Goal: Task Accomplishment & Management: Complete application form

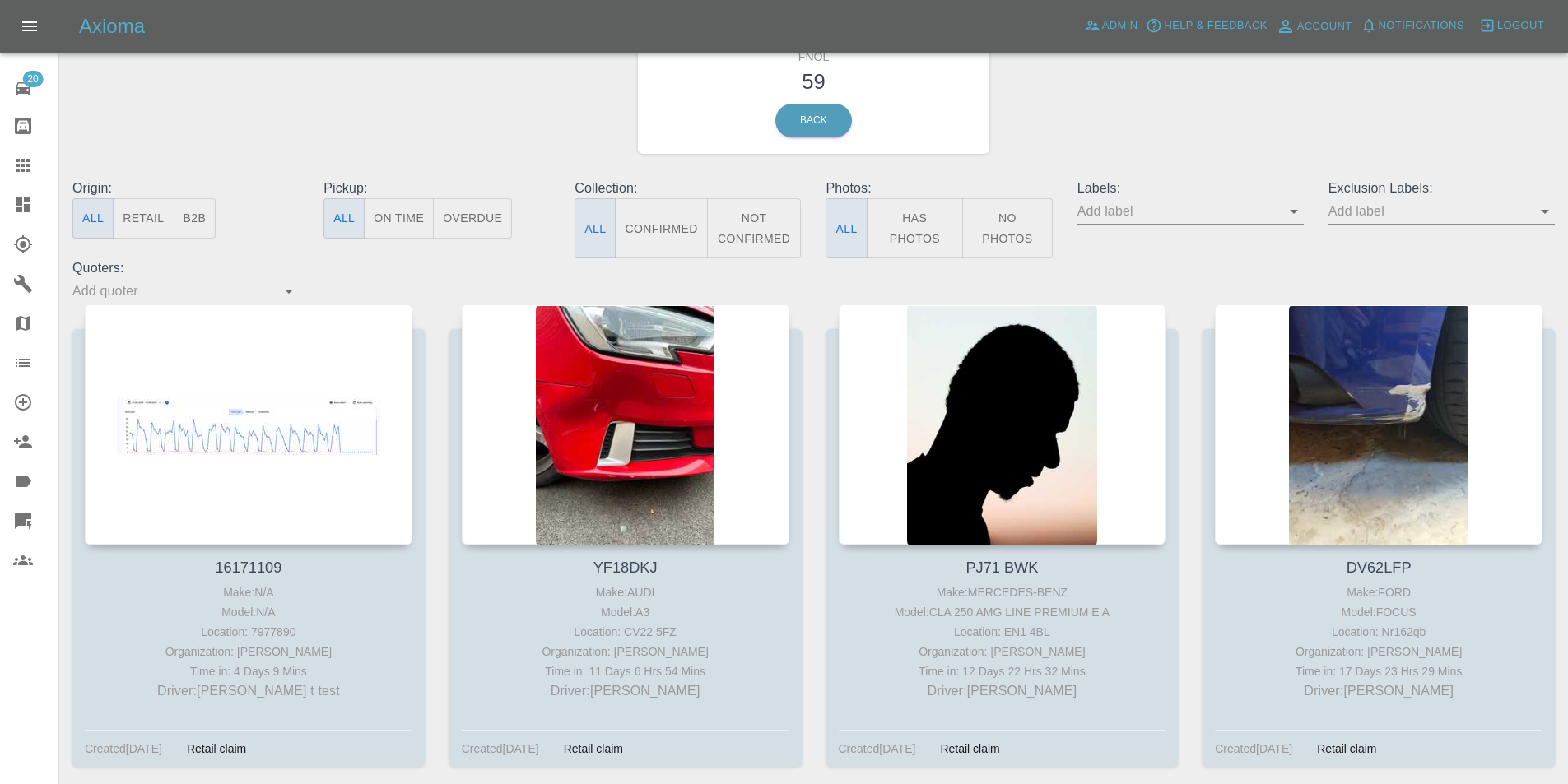
scroll to position [82, 0]
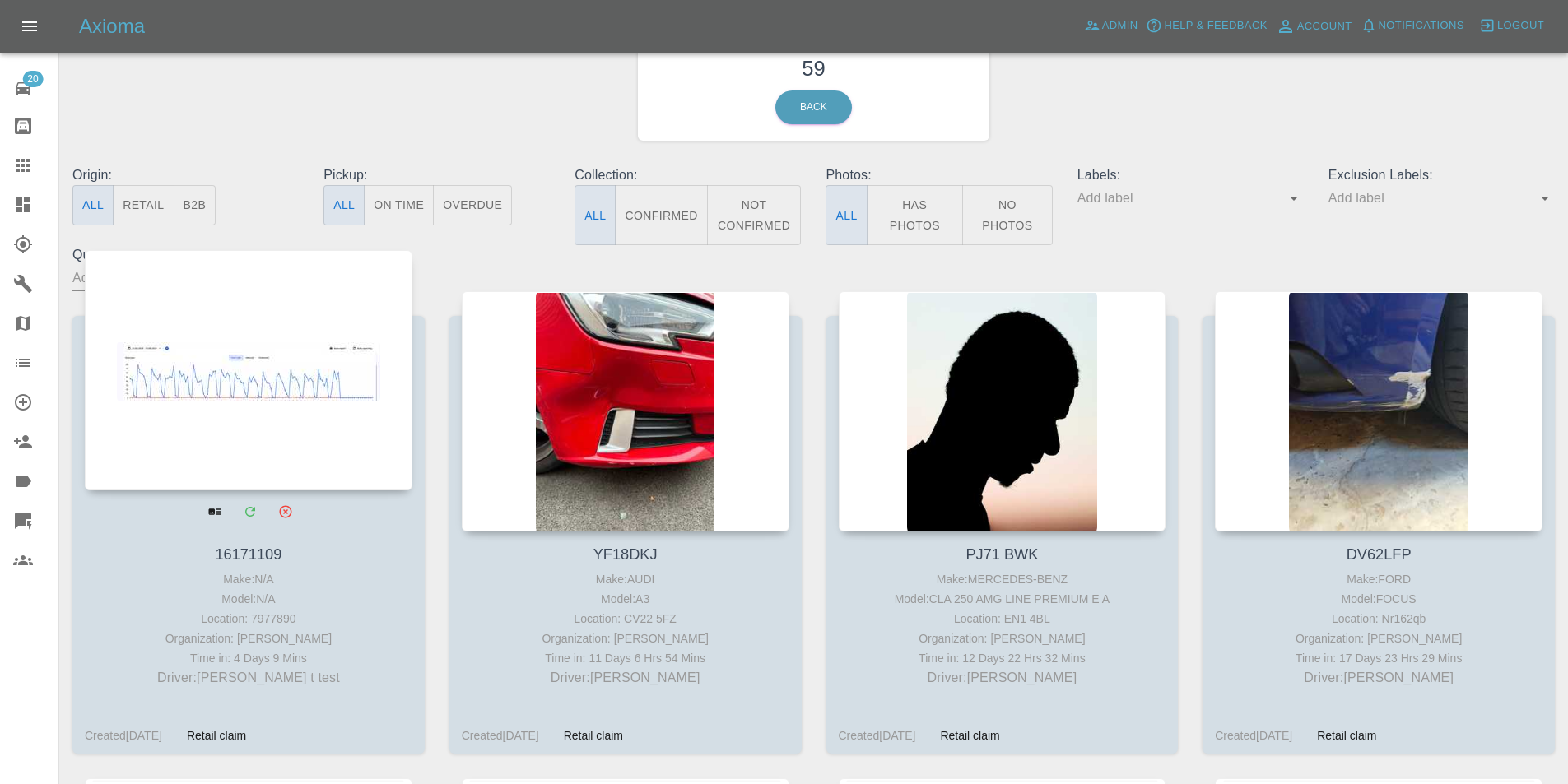
click at [347, 333] on div at bounding box center [248, 369] width 327 height 240
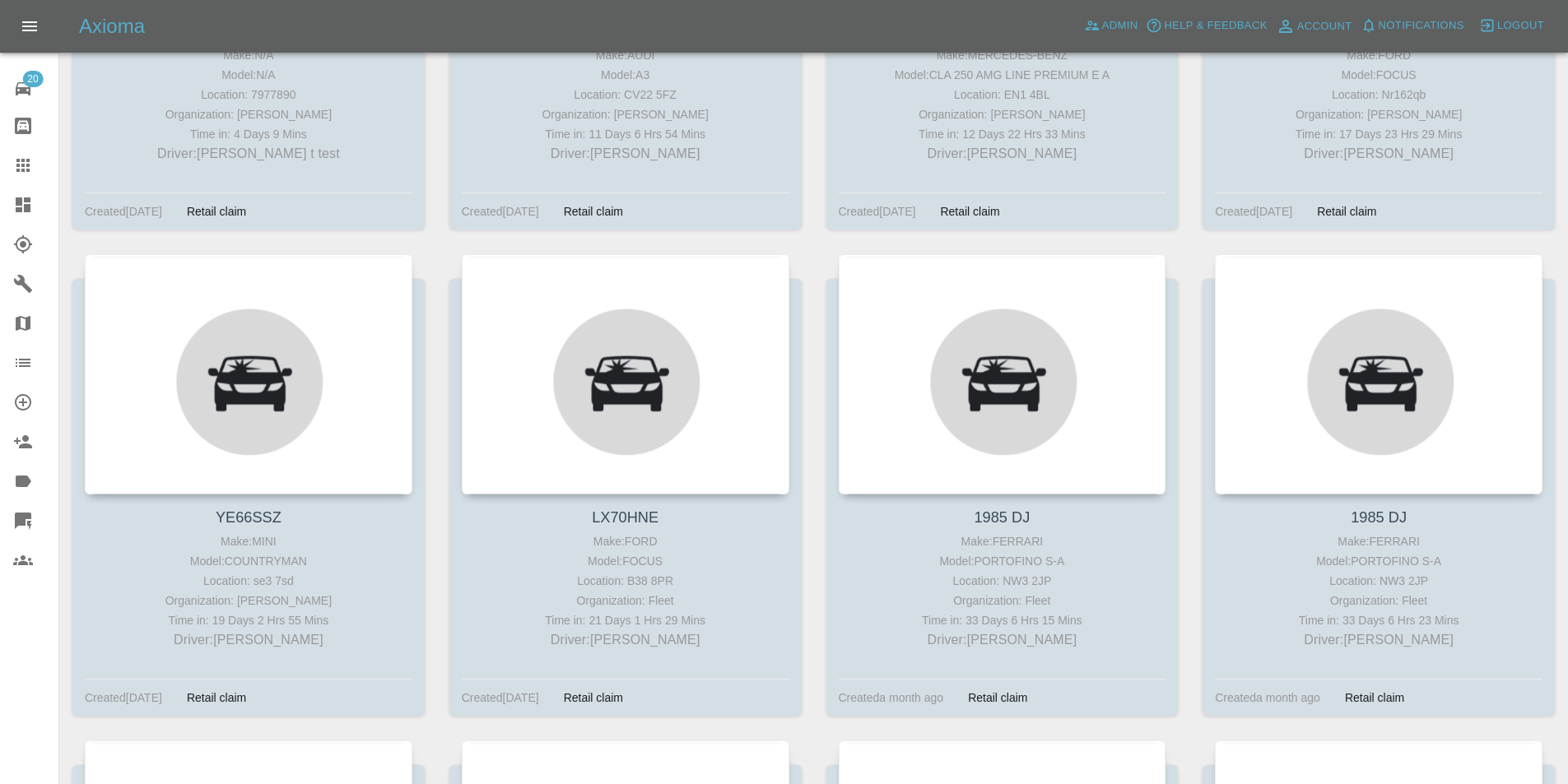
scroll to position [740, 0]
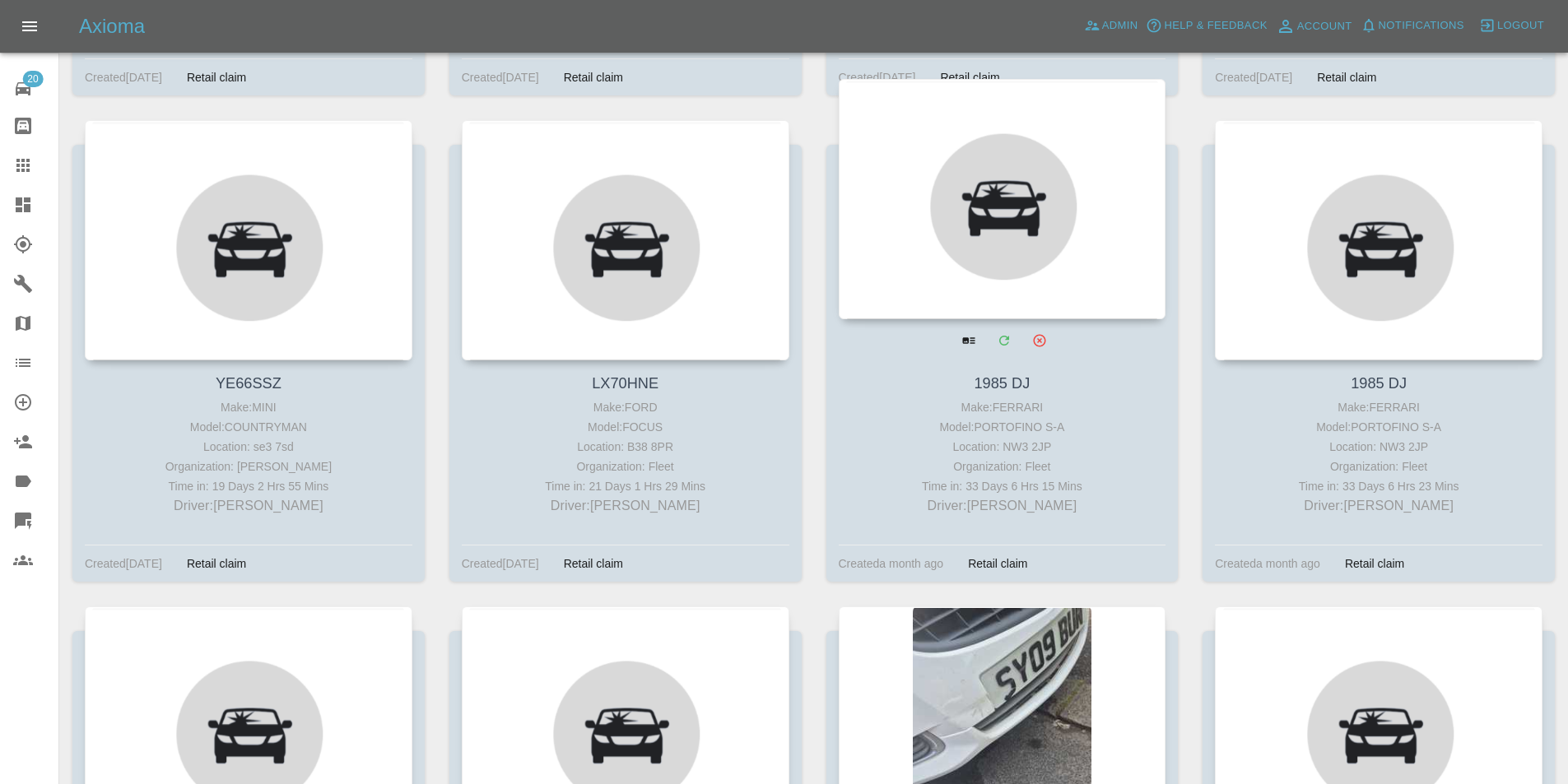
click at [876, 201] on div at bounding box center [1001, 199] width 327 height 240
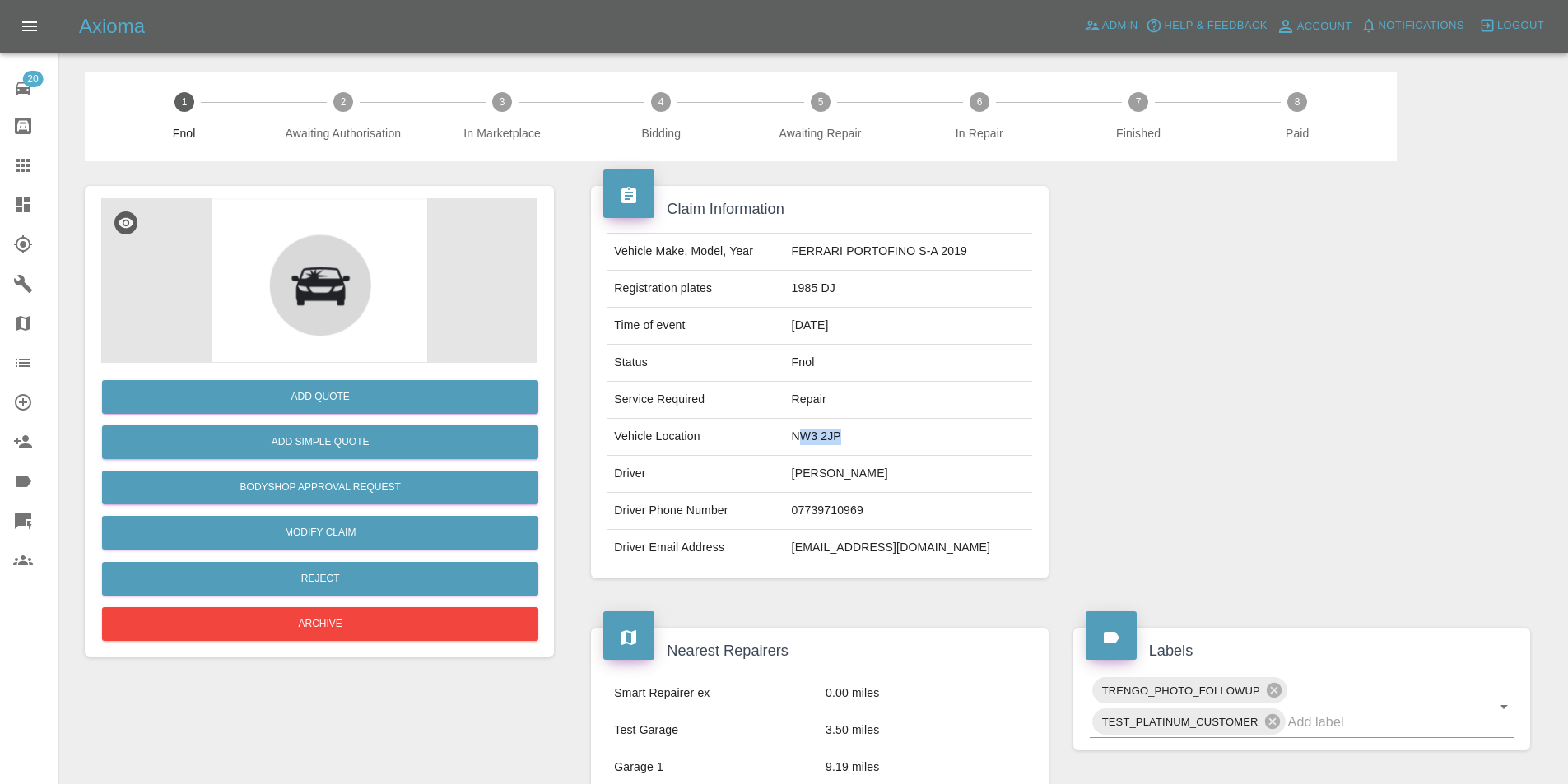
drag, startPoint x: 858, startPoint y: 443, endPoint x: 785, endPoint y: 441, distance: 73.0
click at [805, 442] on td "NW3 2JP" at bounding box center [909, 436] width 247 height 37
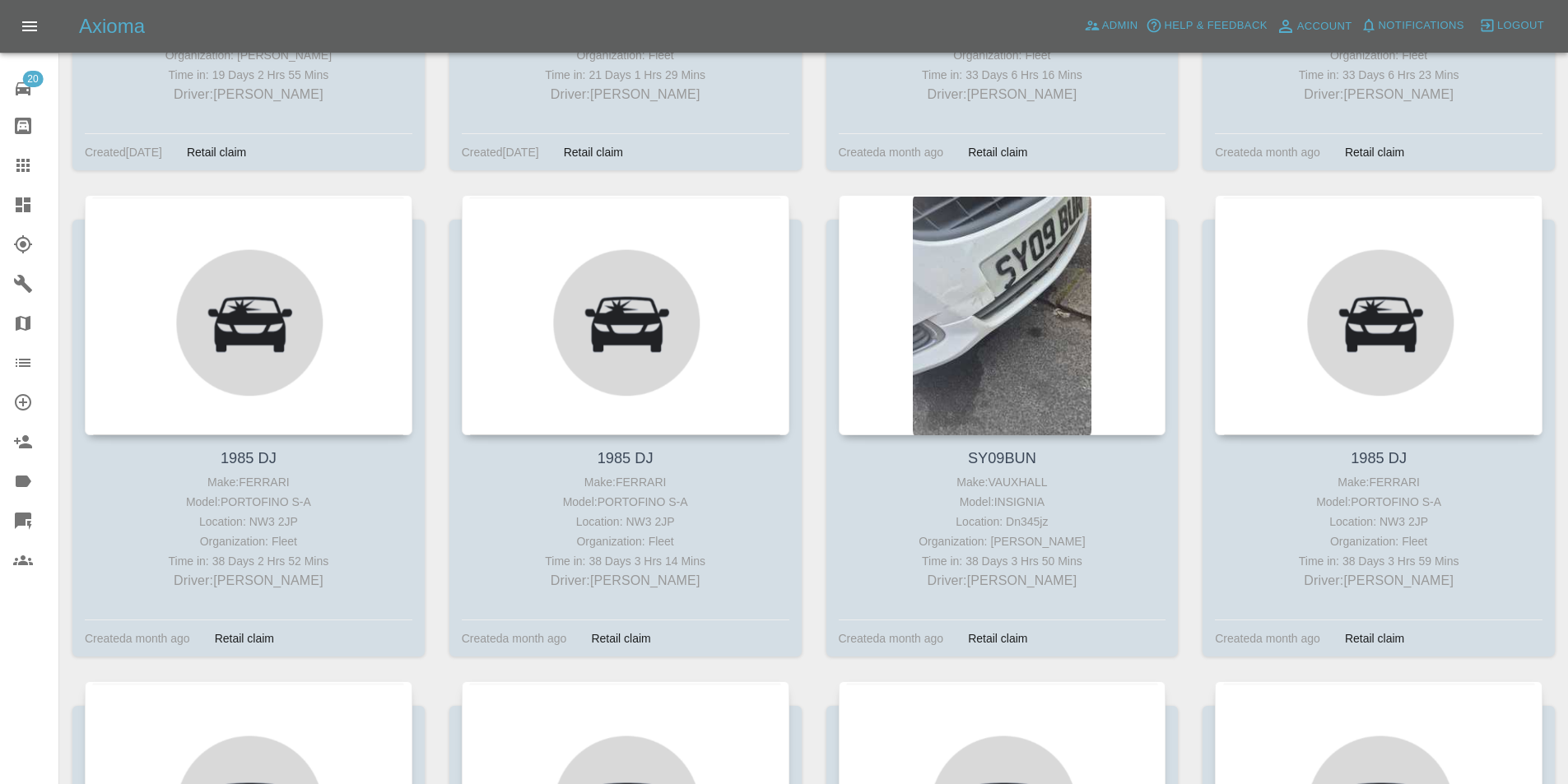
scroll to position [1233, 0]
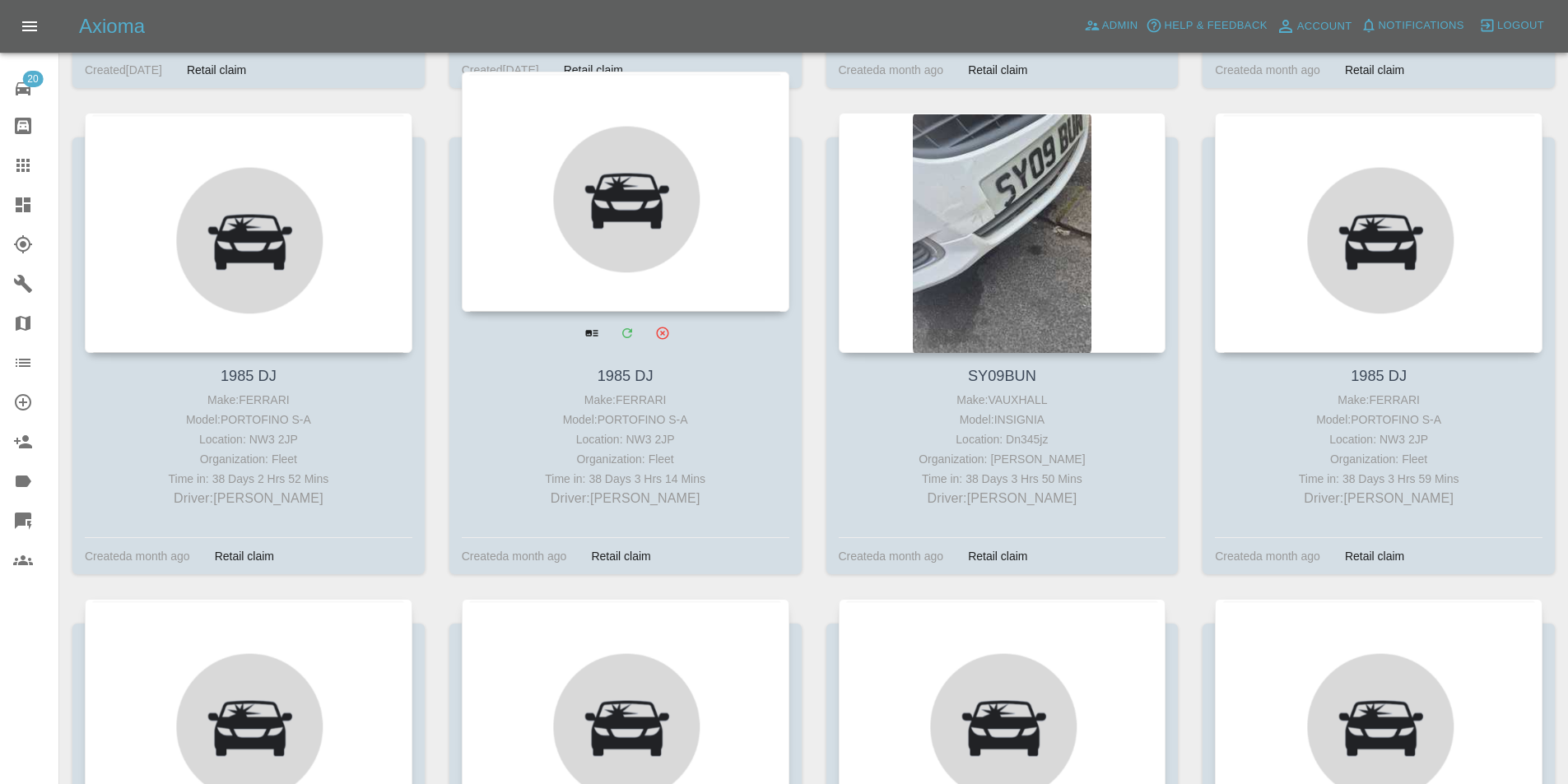
click at [597, 267] on div at bounding box center [625, 191] width 327 height 240
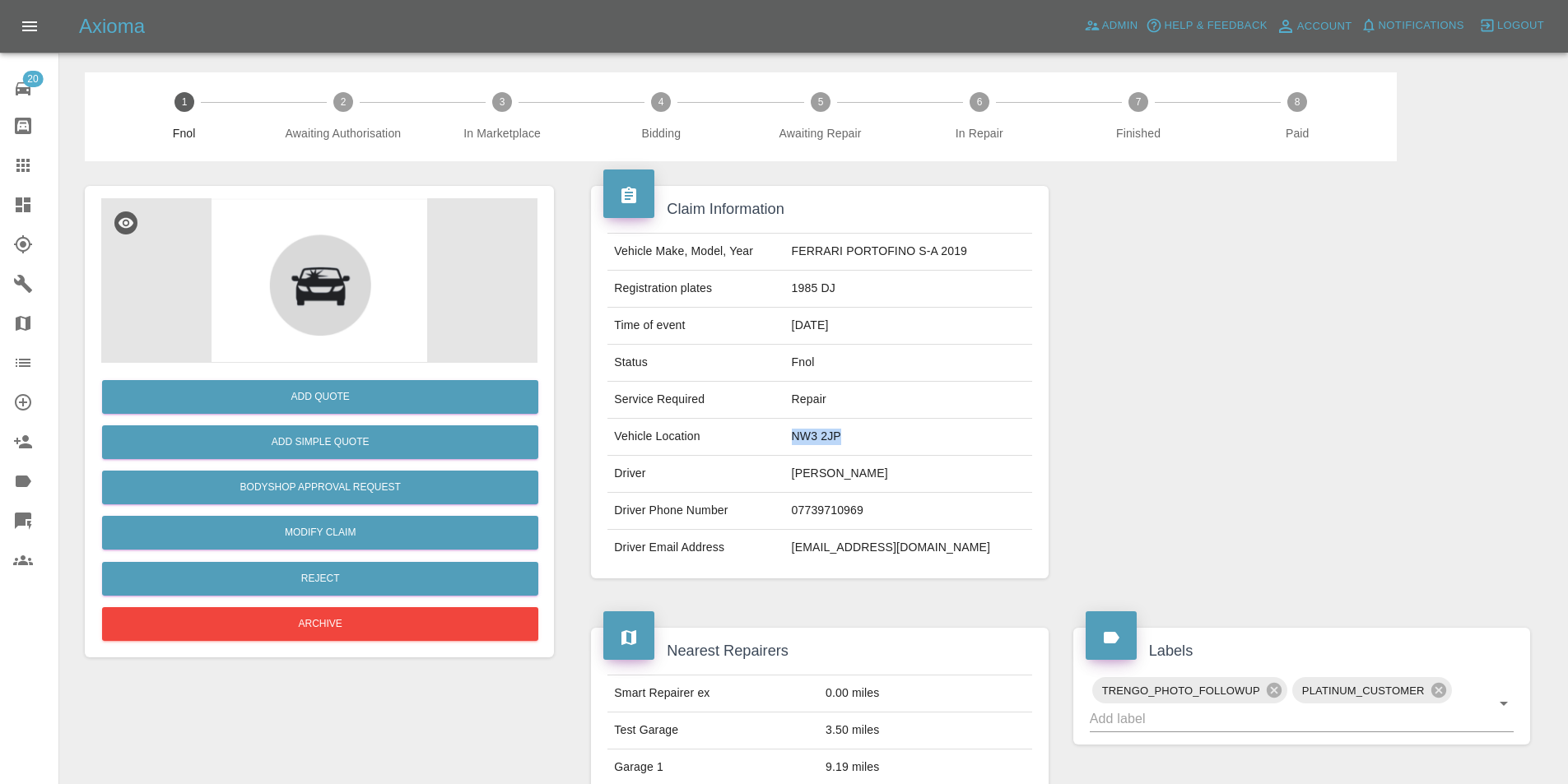
drag, startPoint x: 882, startPoint y: 434, endPoint x: 769, endPoint y: 433, distance: 113.0
click at [785, 433] on tr "Vehicle Location NW3 2JP" at bounding box center [818, 436] width 423 height 37
copy tr "NW3 2JP"
click at [8, 197] on link "Dashboard" at bounding box center [29, 204] width 58 height 40
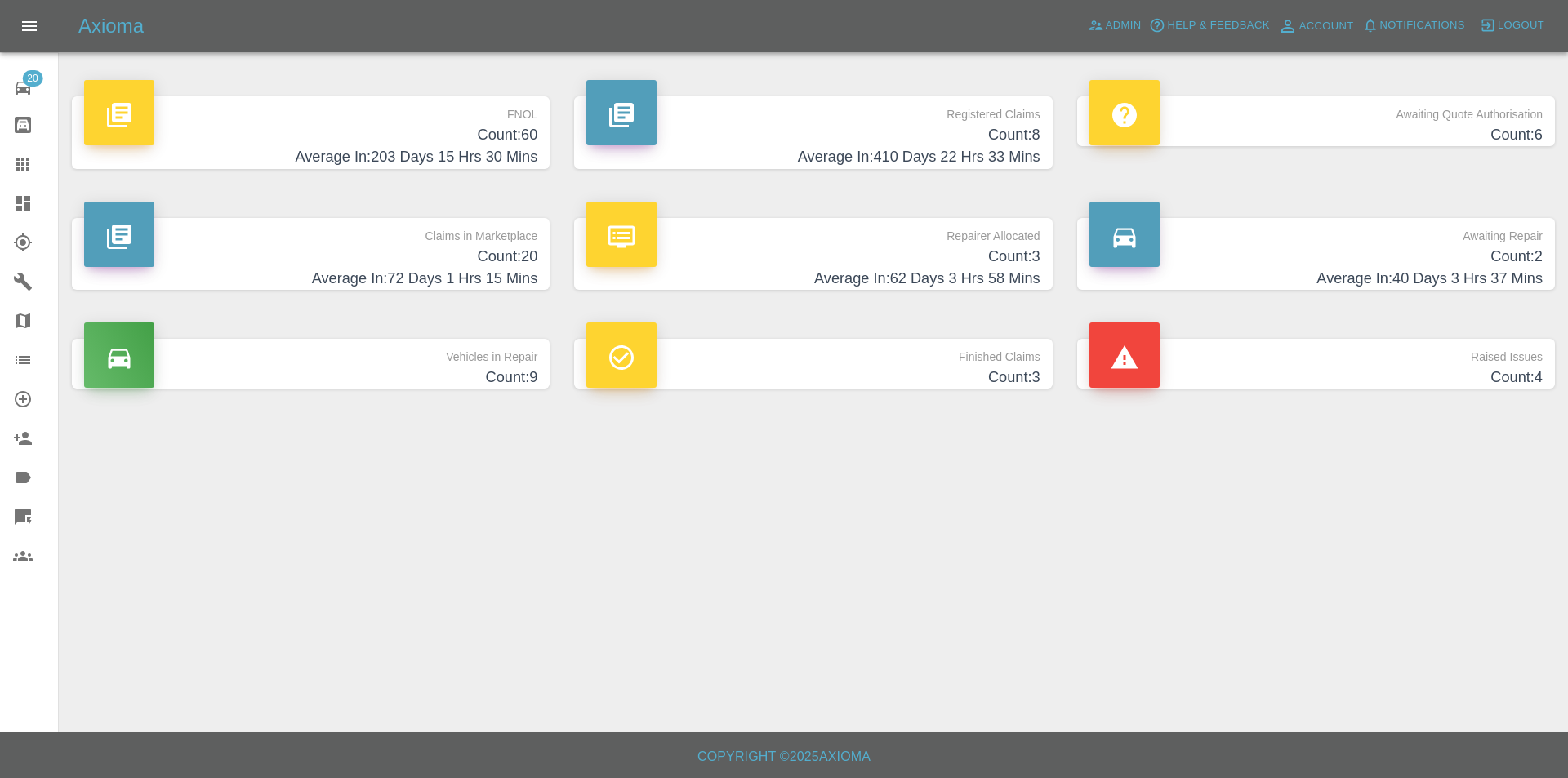
click at [362, 120] on p "FNOL" at bounding box center [311, 110] width 453 height 28
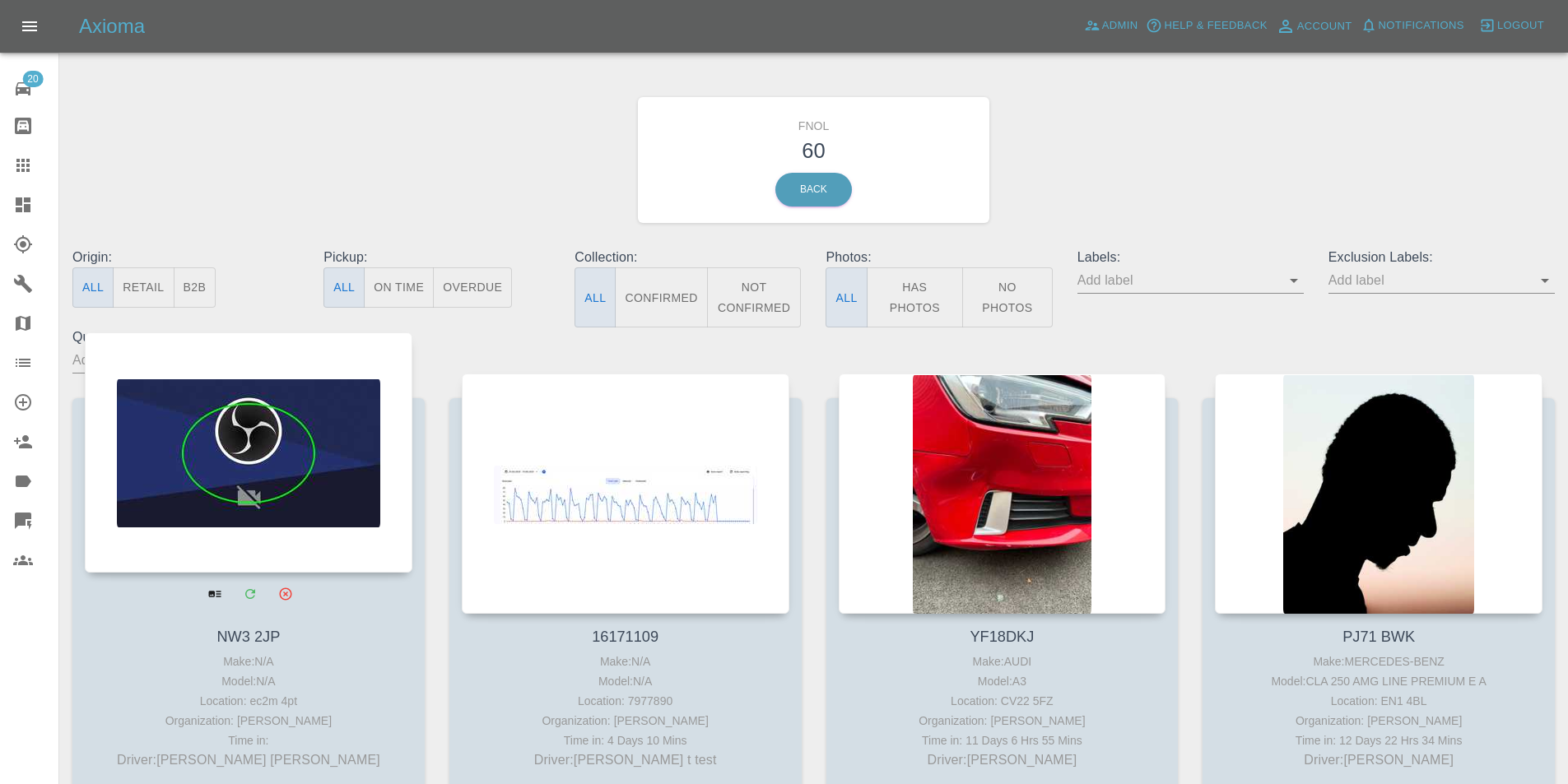
click at [331, 420] on div at bounding box center [248, 452] width 327 height 240
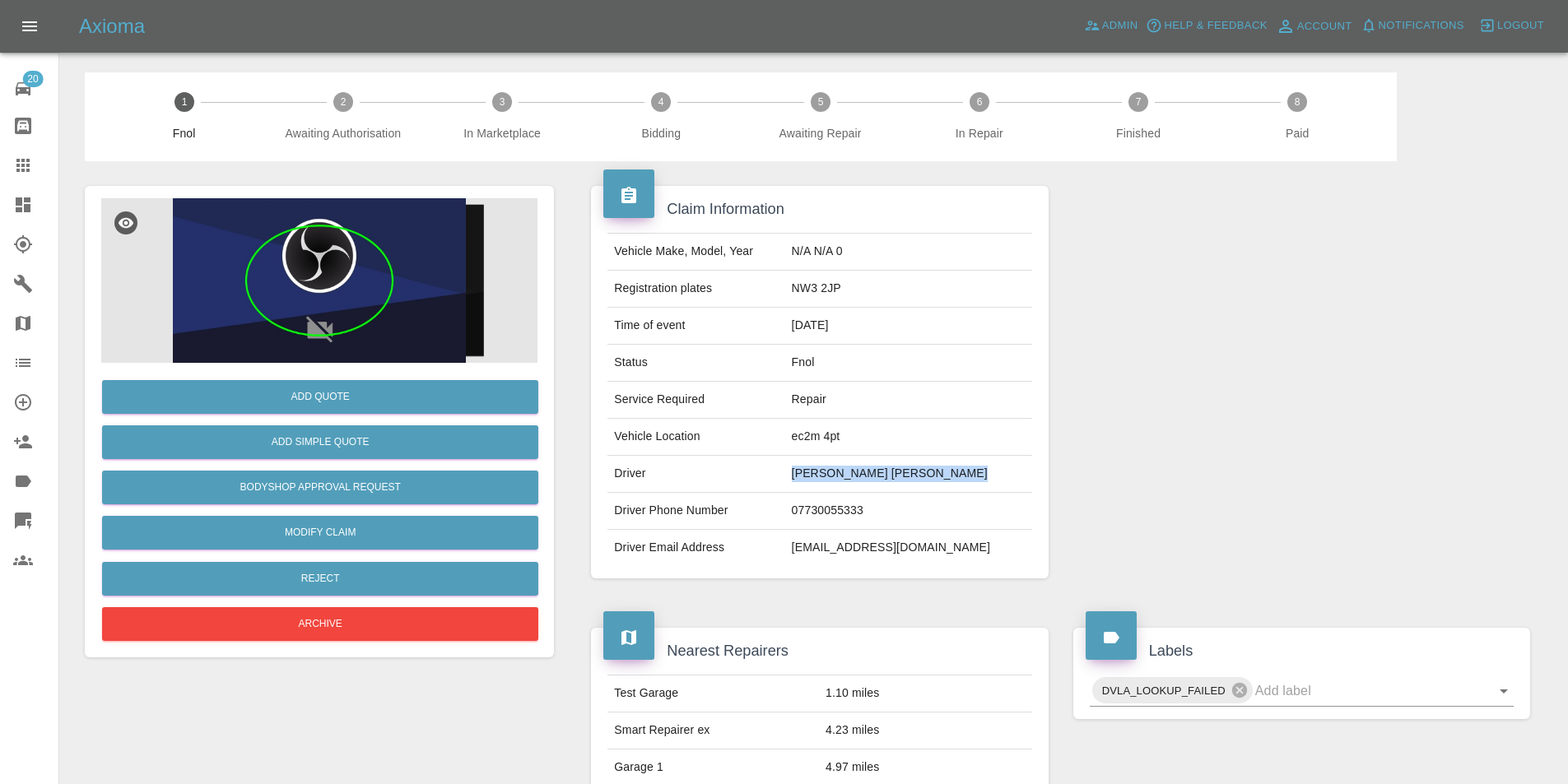
drag, startPoint x: 915, startPoint y: 468, endPoint x: 960, endPoint y: 469, distance: 45.0
click at [960, 469] on tr "Driver Tuncay Huseynov Tuncay Huseynov" at bounding box center [818, 473] width 423 height 37
click at [326, 542] on link "Modify Claim" at bounding box center [320, 532] width 437 height 34
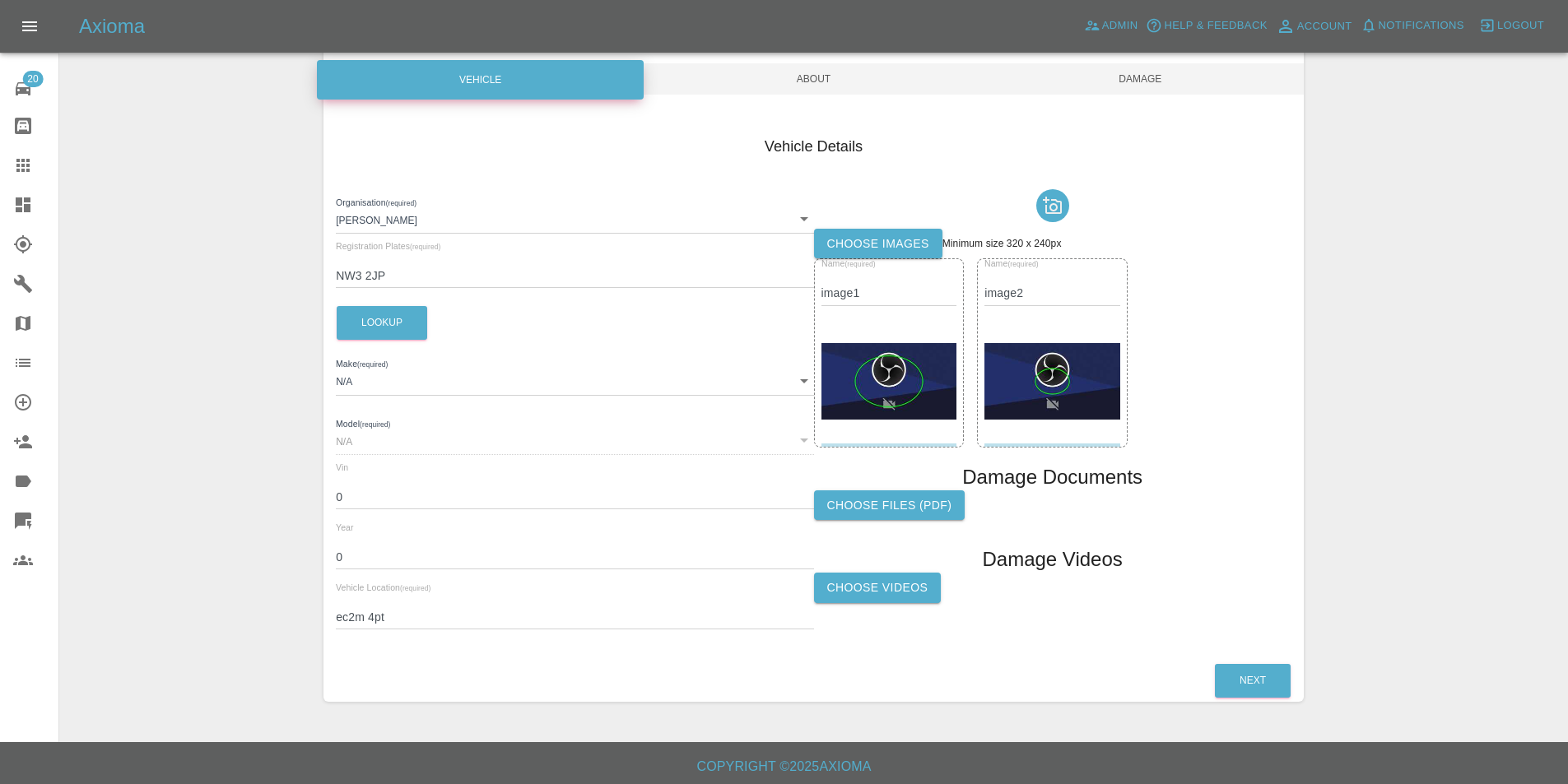
scroll to position [157, 0]
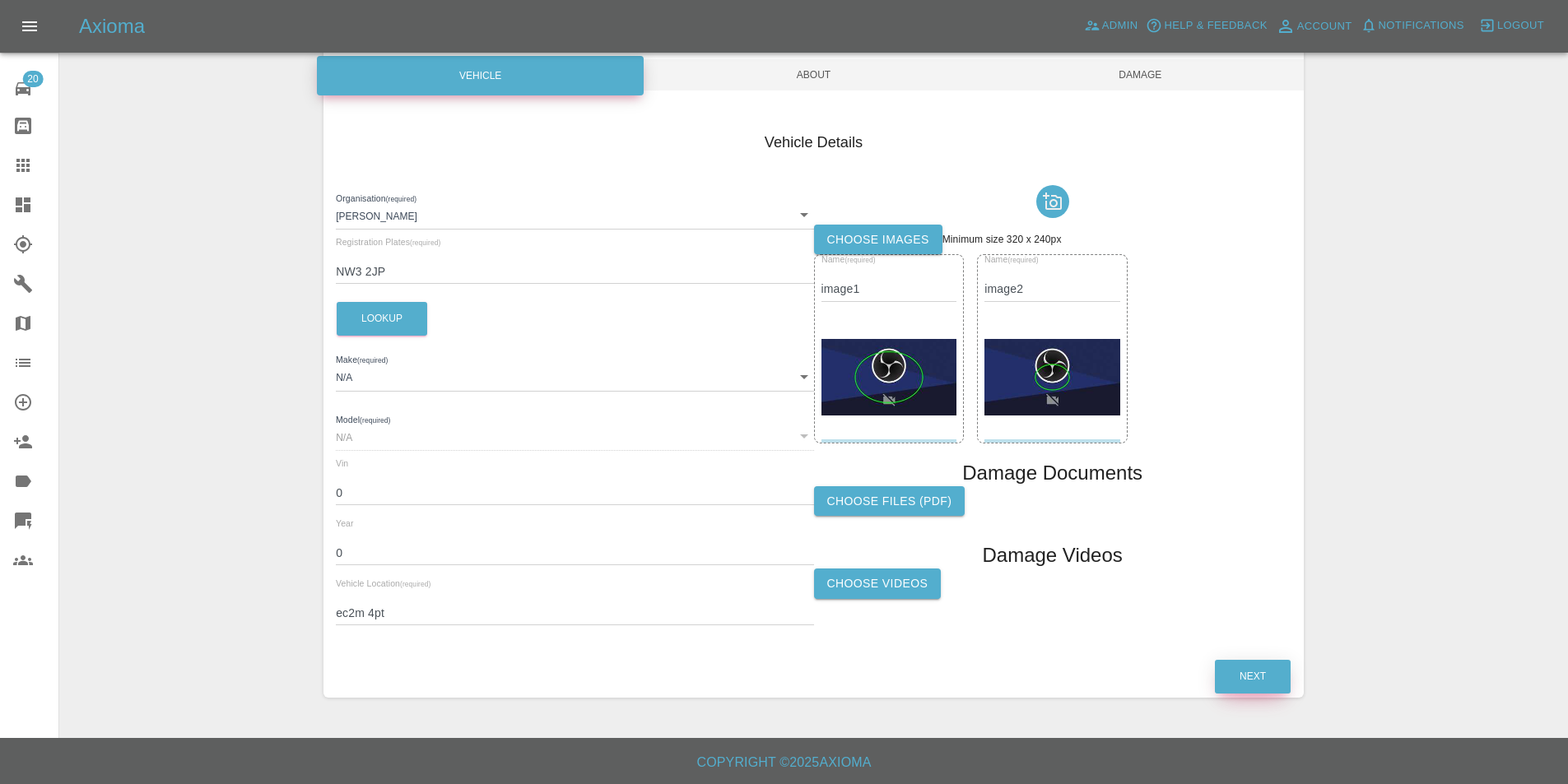
click at [1263, 678] on button "Next" at bounding box center [1252, 677] width 75 height 34
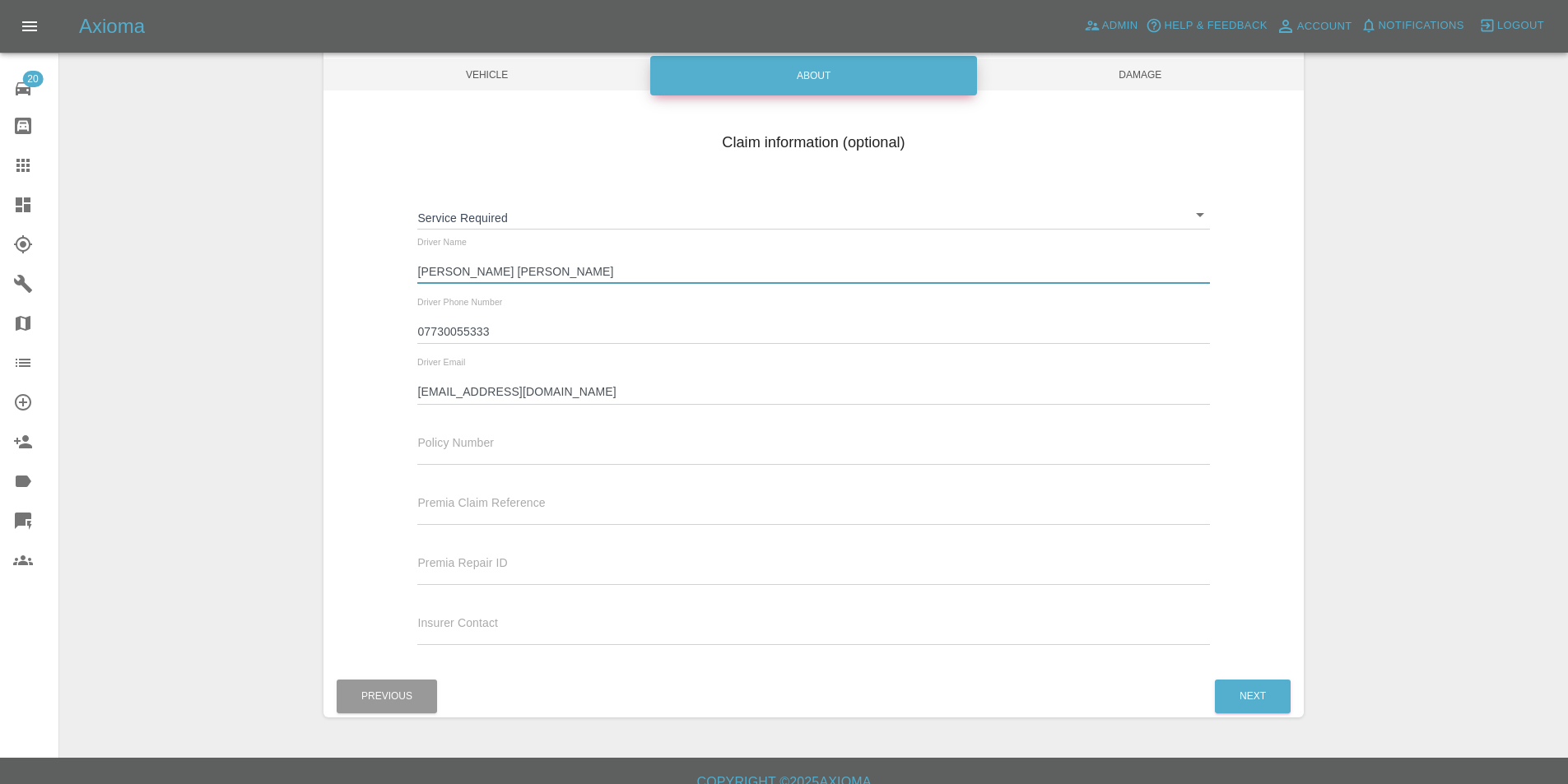
drag, startPoint x: 553, startPoint y: 269, endPoint x: 514, endPoint y: 270, distance: 39.0
click at [514, 270] on input "Tuncay Huseynov Tuncay Huseynov" at bounding box center [813, 271] width 792 height 24
type input "Tuncay Huseynov"
click at [1289, 711] on button "Next" at bounding box center [1252, 696] width 75 height 34
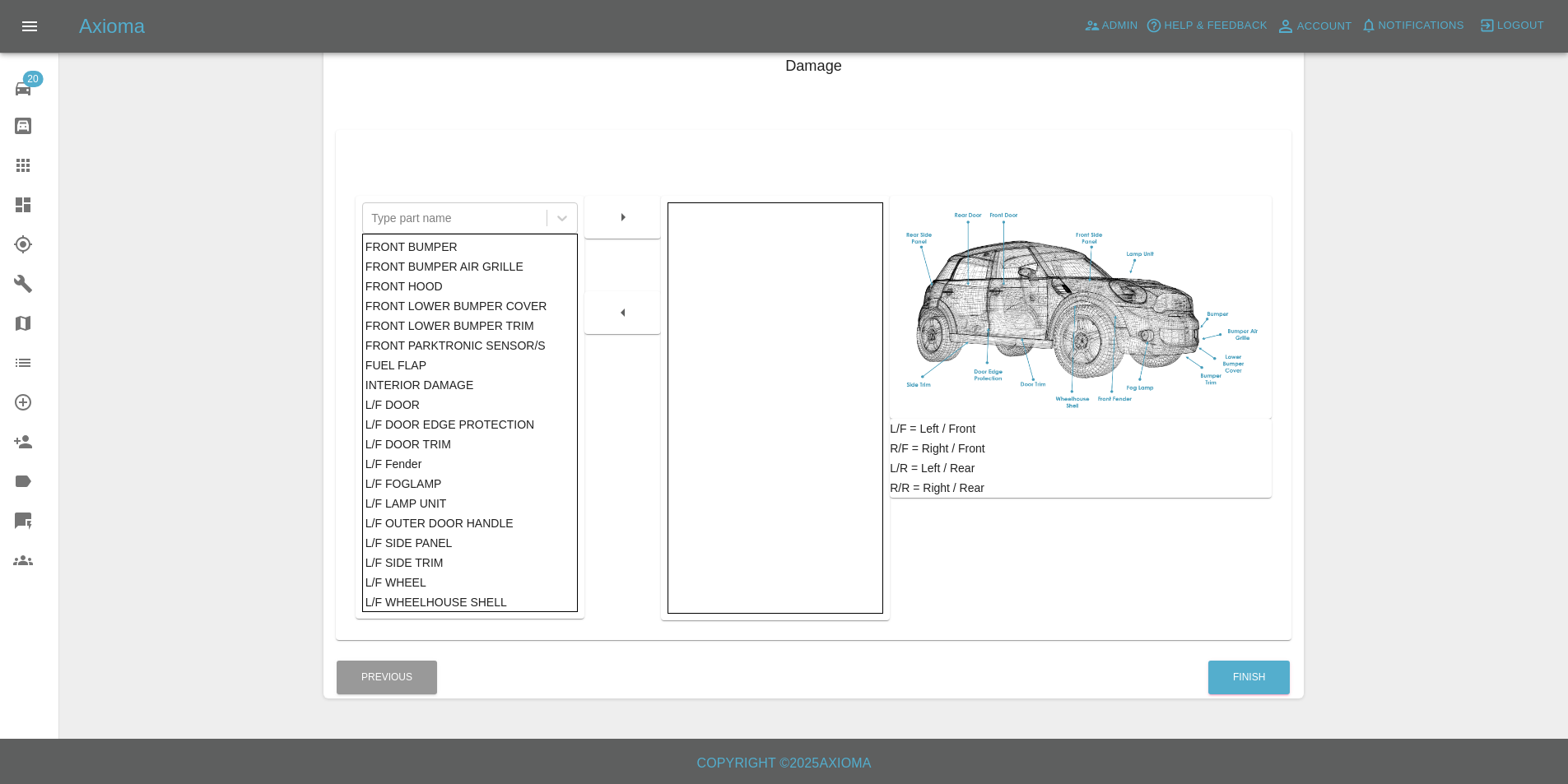
scroll to position [235, 0]
click at [1226, 680] on button "Finish" at bounding box center [1248, 677] width 81 height 34
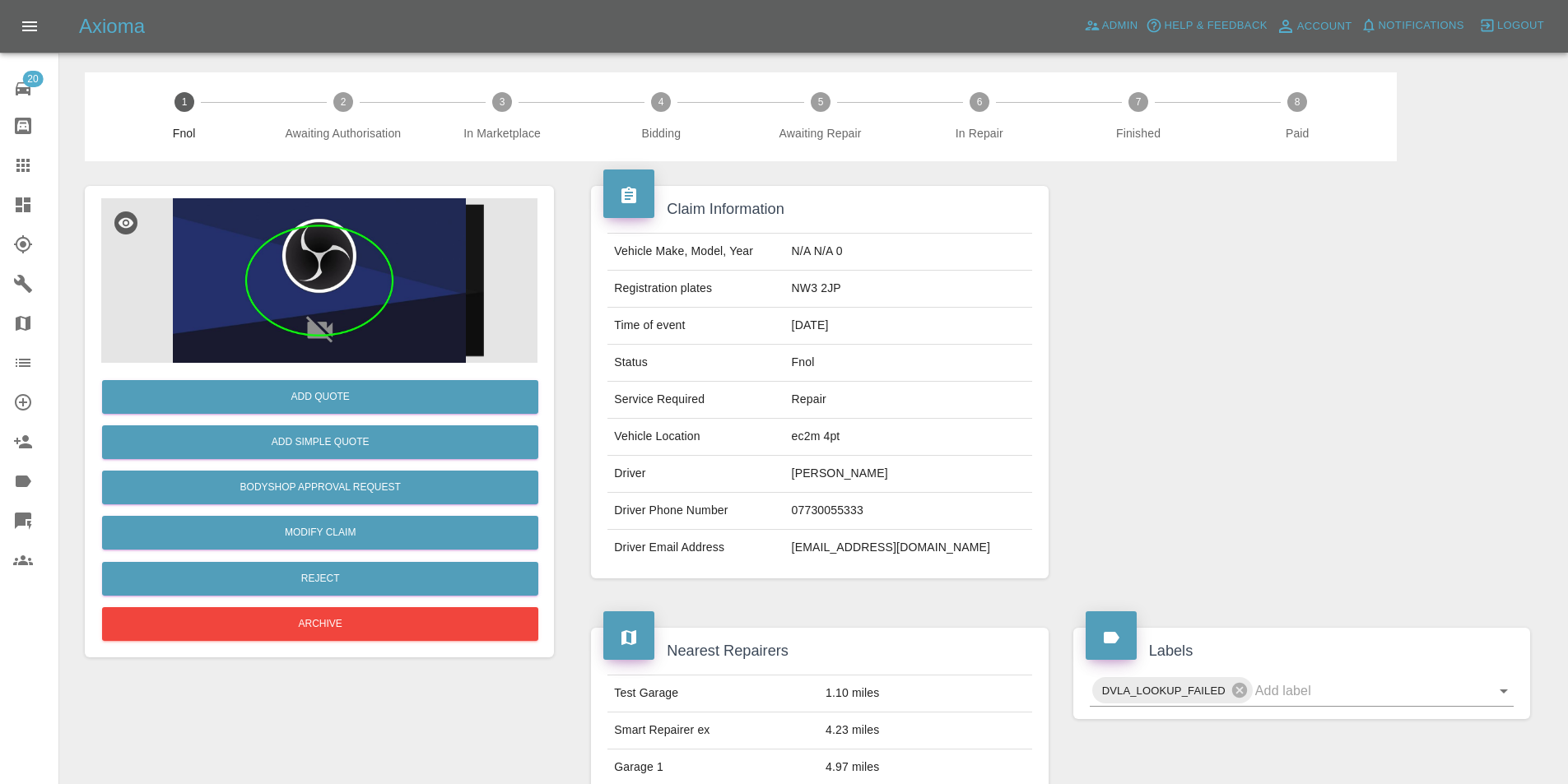
click at [254, 262] on img at bounding box center [319, 280] width 437 height 165
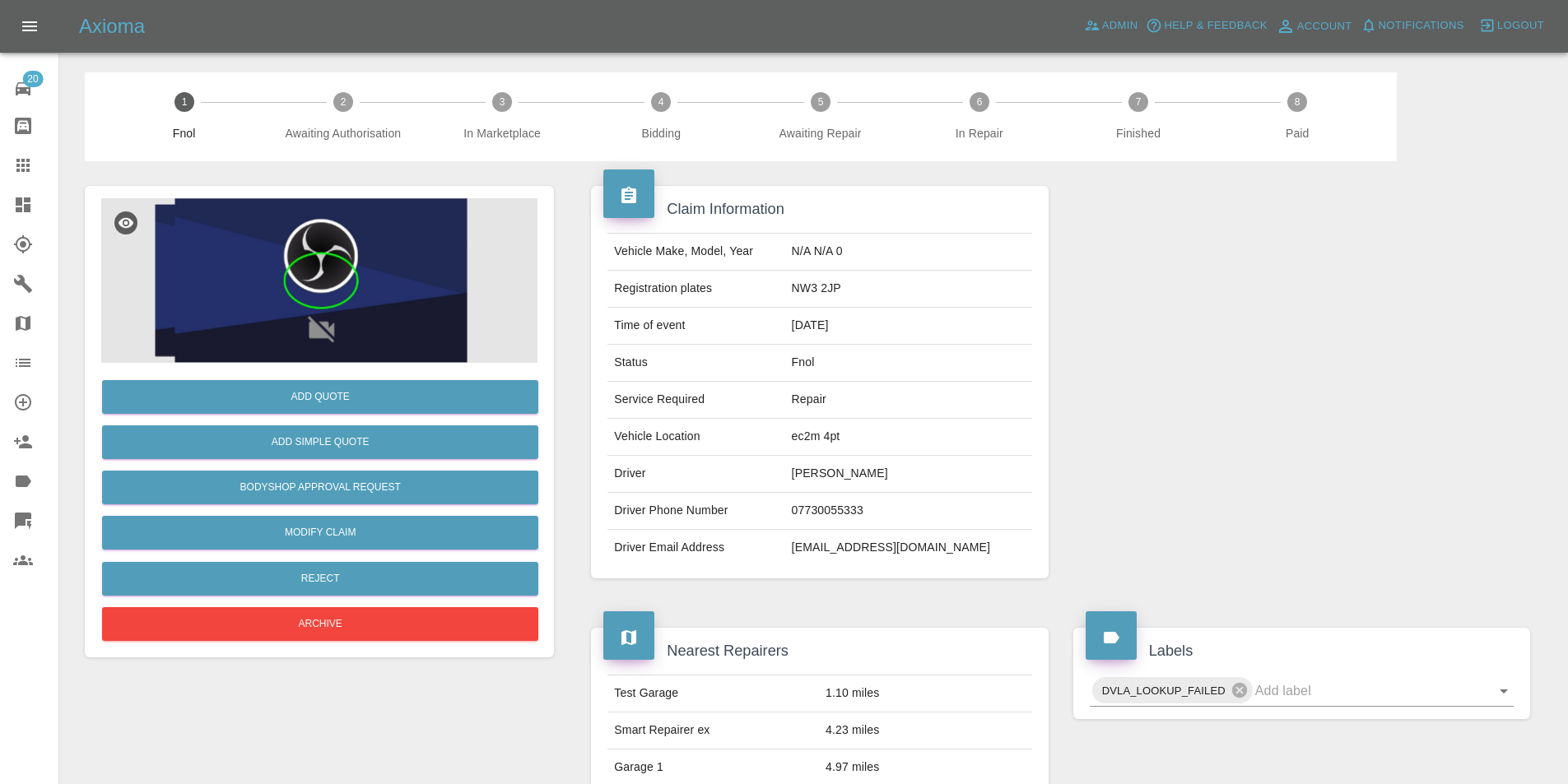
click at [455, 269] on img at bounding box center [322, 280] width 436 height 164
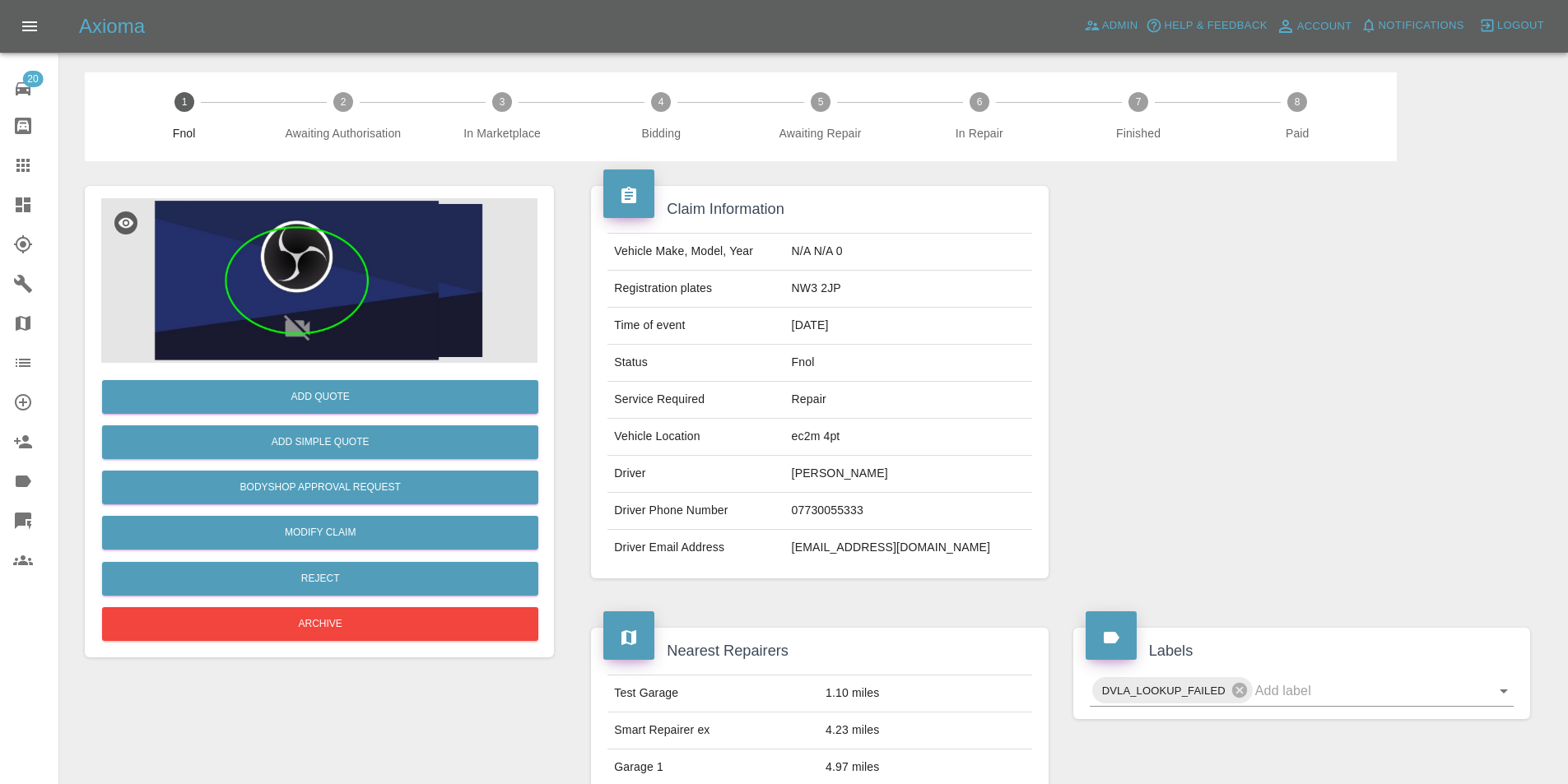
click at [290, 279] on img at bounding box center [297, 280] width 422 height 159
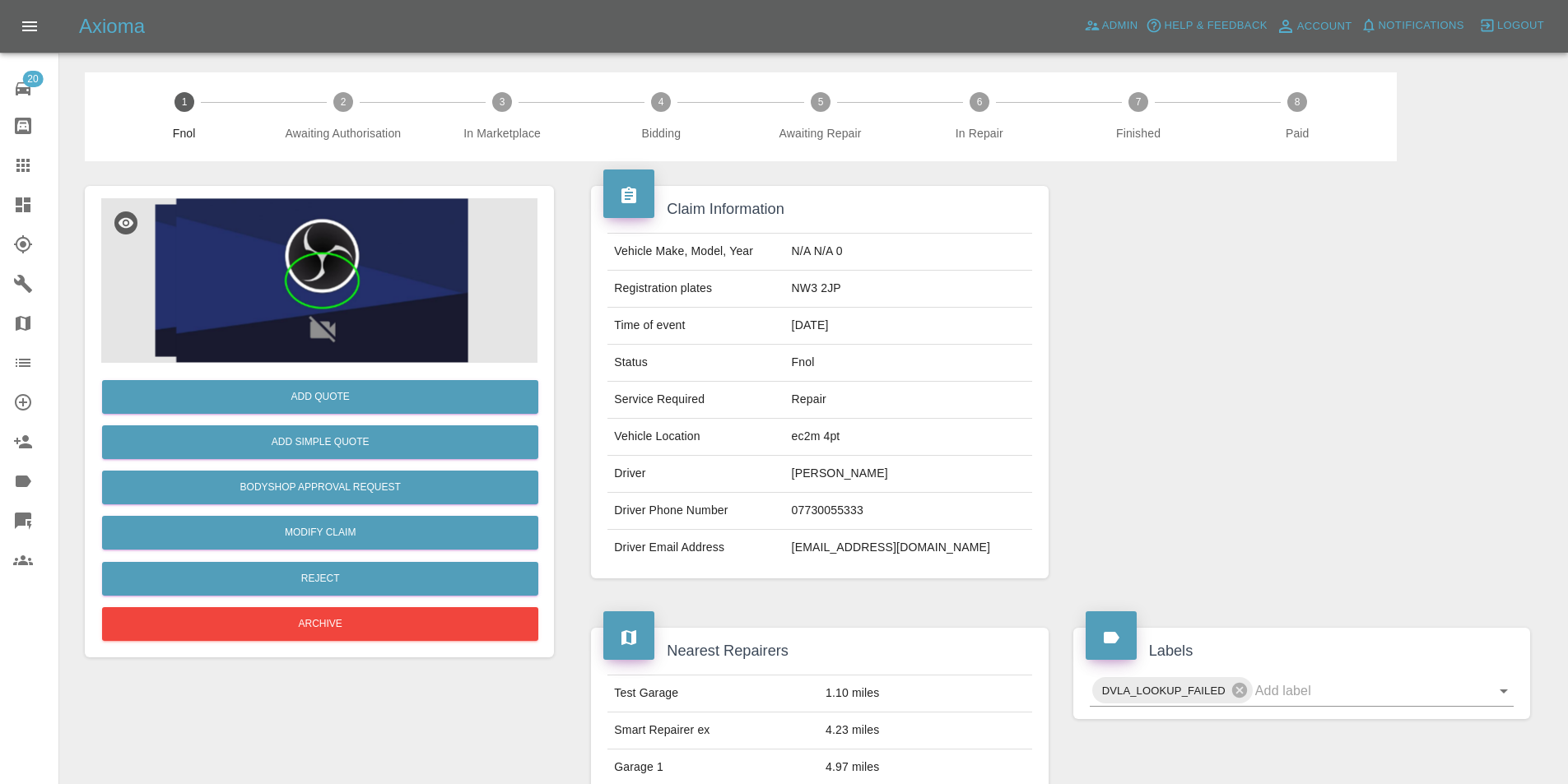
click at [420, 301] on img at bounding box center [322, 280] width 435 height 164
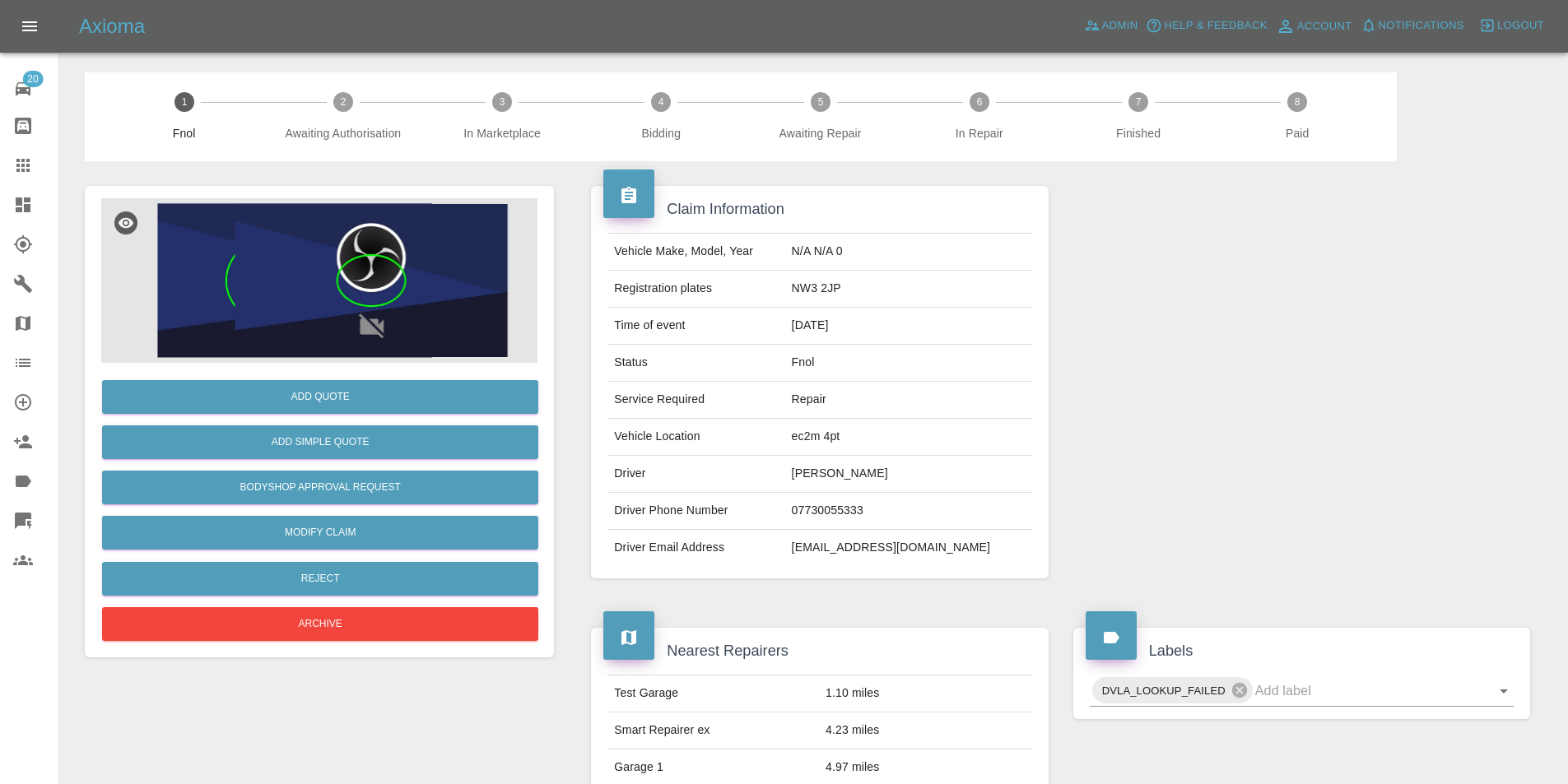
click at [437, 313] on img at bounding box center [371, 280] width 405 height 153
